Goal: Use online tool/utility: Use online tool/utility

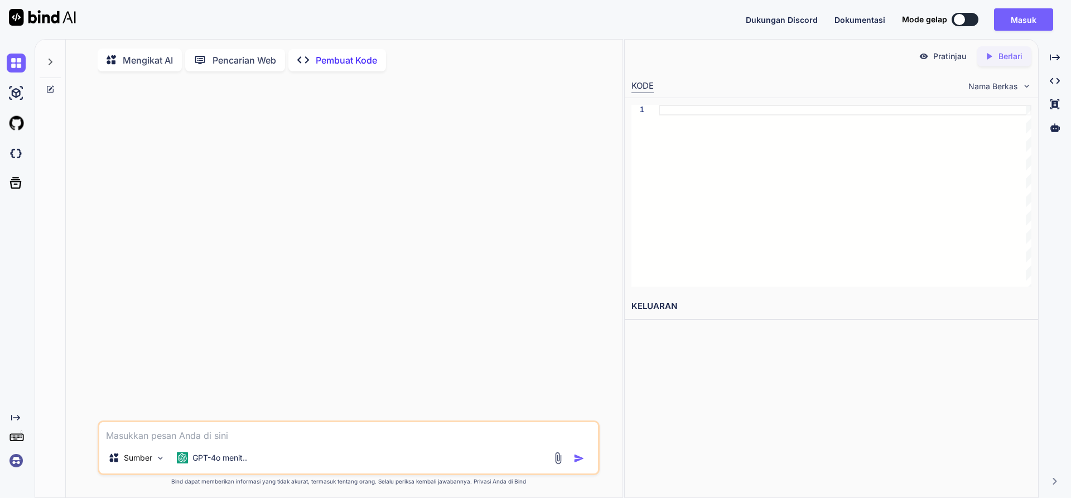
type textarea "x"
click at [191, 428] on textarea at bounding box center [348, 432] width 498 height 20
paste textarea "uat layanan unggah file aman dengan Python menggunakan FastAPI. Siapkan titik a…"
type textarea "uat layanan unggah file aman dengan Python menggunakan FastAPI. Siapkan titik a…"
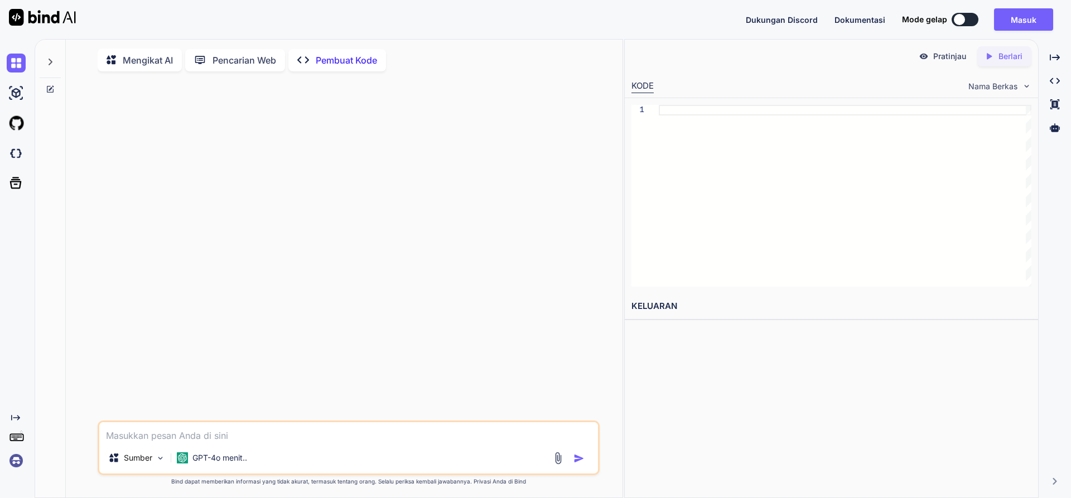
type textarea "x"
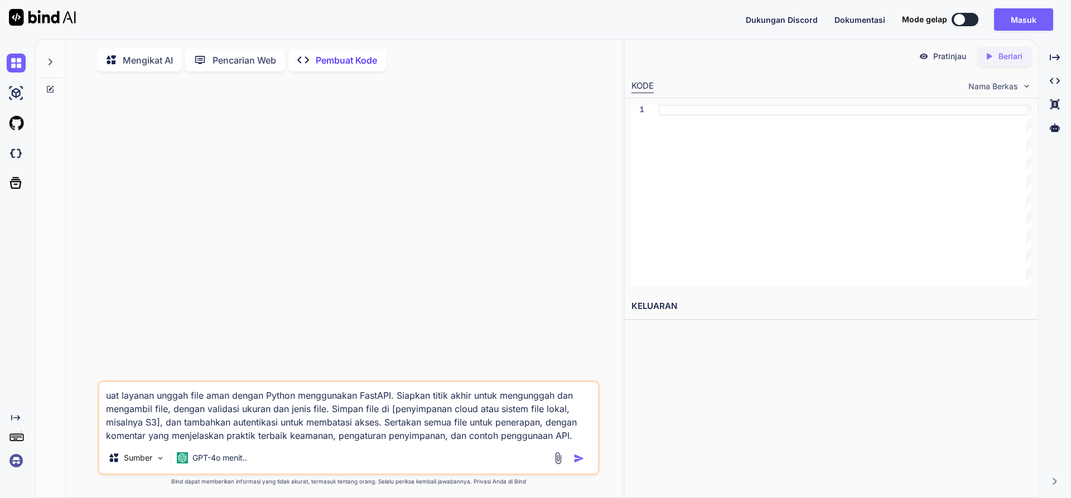
click at [106, 397] on textarea "uat layanan unggah file aman dengan Python menggunakan FastAPI. Siapkan titik a…" at bounding box center [348, 412] width 498 height 60
type textarea "Buat layanan unggah file aman dengan Python menggunakan FastAPI. Siapkan titik …"
type textarea "x"
click at [285, 400] on textarea "Buat layanan unggah file aman dengan Python menggunakan FastAPI. Siapkan titik …" at bounding box center [348, 412] width 498 height 60
click at [399, 423] on textarea "Buat layanan unggah file aman dengan Python menggunakan FastAPI. Siapkan titik …" at bounding box center [348, 412] width 498 height 60
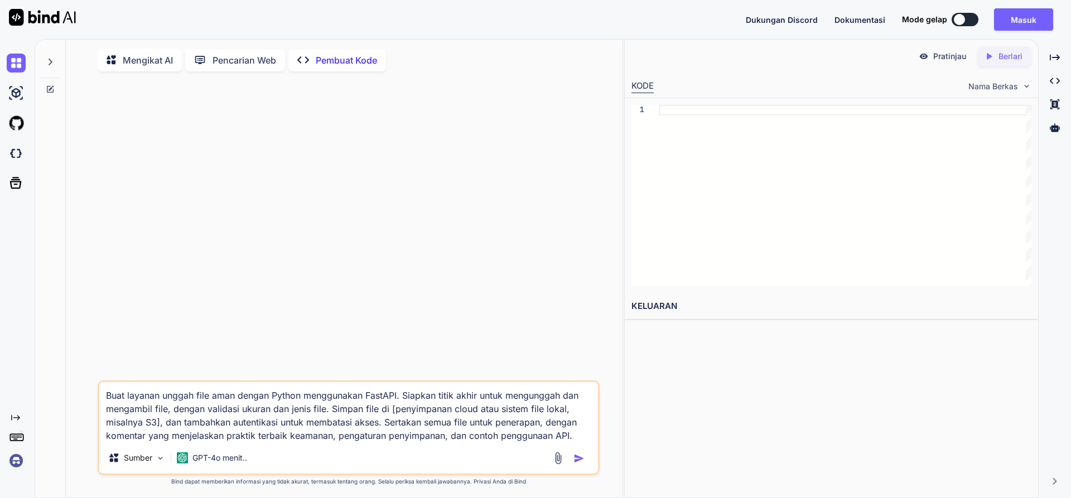
type textarea "Buat layanan unggah file aman dengan Python menggunakan FastAPI. Siapkan titik …"
click at [582, 457] on img "button" at bounding box center [578, 458] width 11 height 11
type textarea "x"
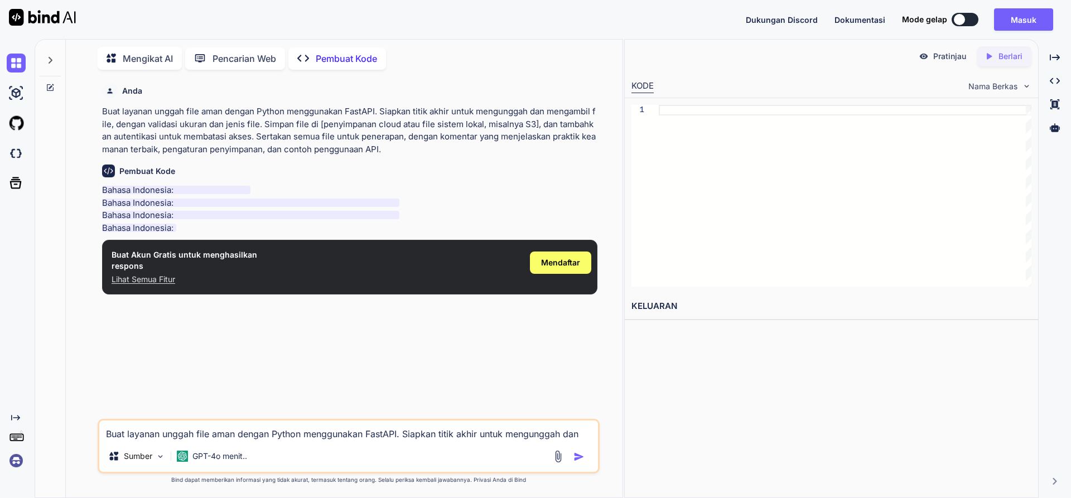
click at [844, 183] on div at bounding box center [845, 196] width 372 height 182
click at [241, 61] on font "Pencarian Web" at bounding box center [244, 58] width 64 height 11
click at [367, 60] on font "Pembuat Kode" at bounding box center [346, 58] width 61 height 11
click at [396, 120] on font "Buat layanan unggah file aman dengan Python menggunakan FastAPI. Siapkan titik …" at bounding box center [348, 130] width 493 height 49
